Goal: Task Accomplishment & Management: Use online tool/utility

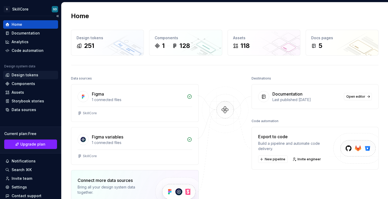
click at [29, 77] on div "Design tokens" at bounding box center [25, 75] width 27 height 5
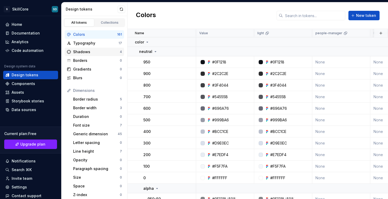
click at [102, 51] on div "Shadows" at bounding box center [96, 51] width 47 height 5
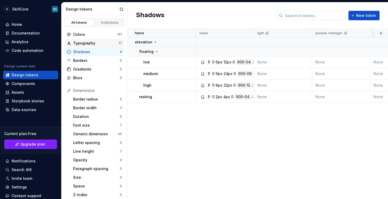
click at [102, 45] on div "Typography" at bounding box center [95, 43] width 45 height 5
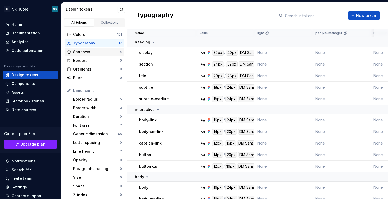
click at [102, 50] on div "Shadows" at bounding box center [96, 51] width 47 height 5
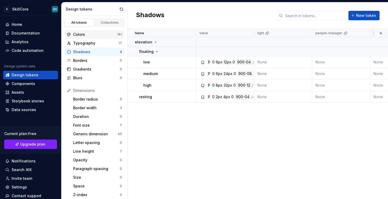
click at [101, 32] on div "Colors 161" at bounding box center [94, 34] width 59 height 8
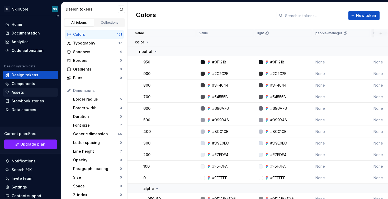
click at [30, 93] on div "Assets" at bounding box center [30, 92] width 51 height 5
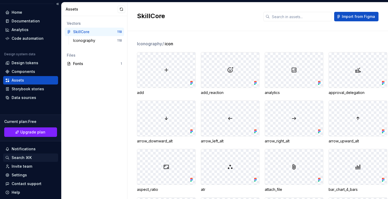
scroll to position [17, 0]
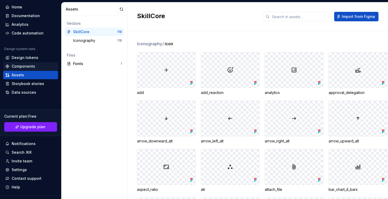
click at [24, 67] on div "Components" at bounding box center [23, 66] width 23 height 5
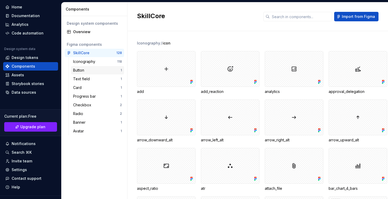
click at [89, 68] on div "Button" at bounding box center [96, 70] width 47 height 5
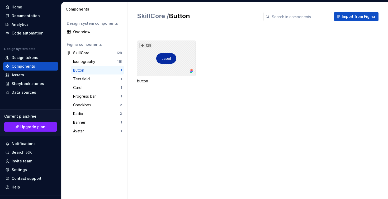
click at [165, 67] on div "128" at bounding box center [166, 59] width 59 height 36
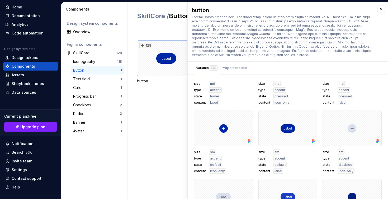
scroll to position [1453, 0]
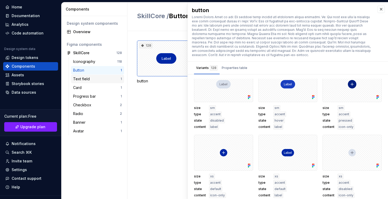
click at [83, 75] on div "Text field 1" at bounding box center [97, 79] width 53 height 8
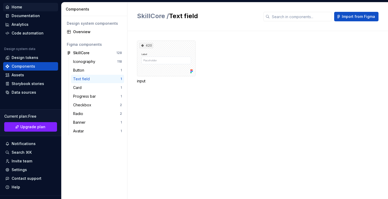
click at [24, 6] on div "Home" at bounding box center [30, 6] width 51 height 5
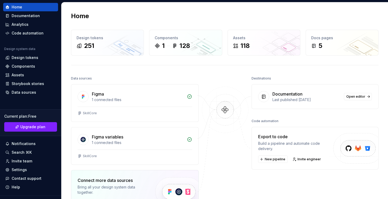
scroll to position [47, 0]
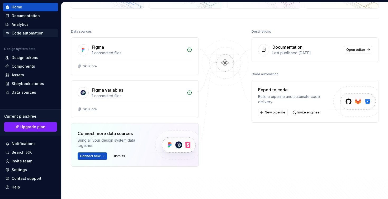
click at [31, 37] on div "Code automation" at bounding box center [30, 33] width 55 height 8
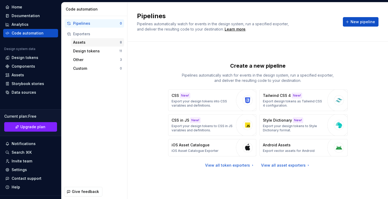
click at [97, 41] on div "Assets" at bounding box center [96, 42] width 47 height 5
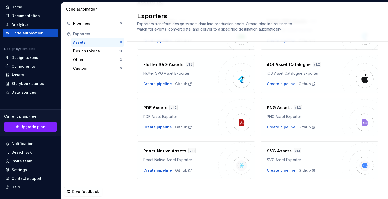
scroll to position [52, 0]
click at [89, 53] on div "Design tokens" at bounding box center [96, 51] width 46 height 5
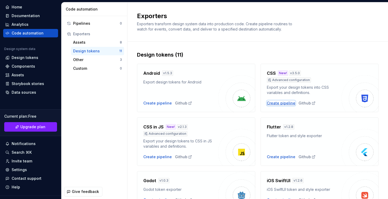
click at [282, 104] on div "Create pipeline" at bounding box center [281, 103] width 28 height 5
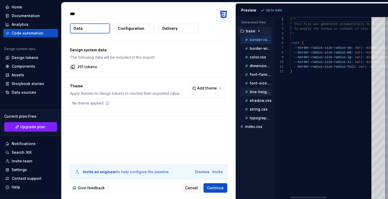
type textarea "*"
click at [253, 48] on p "border-width.css" at bounding box center [261, 48] width 22 height 4
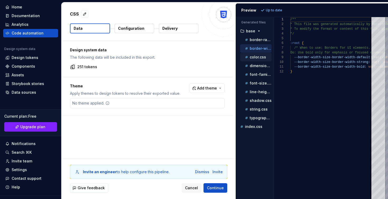
click at [254, 56] on p "color.css" at bounding box center [258, 57] width 16 height 4
type textarea "**********"
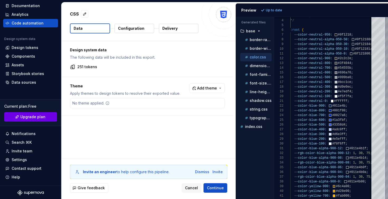
scroll to position [28, 0]
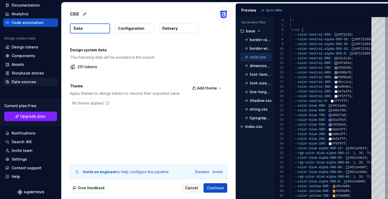
click at [29, 83] on div "Data sources" at bounding box center [24, 81] width 25 height 5
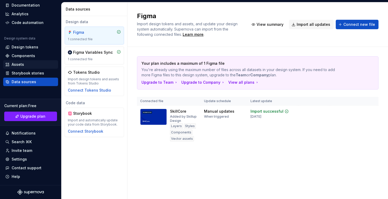
click at [15, 63] on div "Assets" at bounding box center [18, 64] width 12 height 5
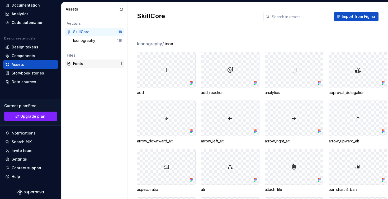
click at [88, 64] on div "Fonts" at bounding box center [96, 63] width 47 height 5
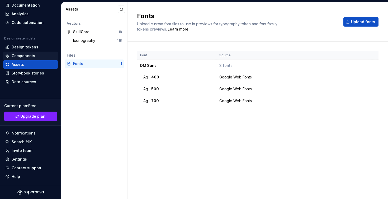
click at [23, 58] on div "Components" at bounding box center [23, 55] width 23 height 5
